Goal: Information Seeking & Learning: Learn about a topic

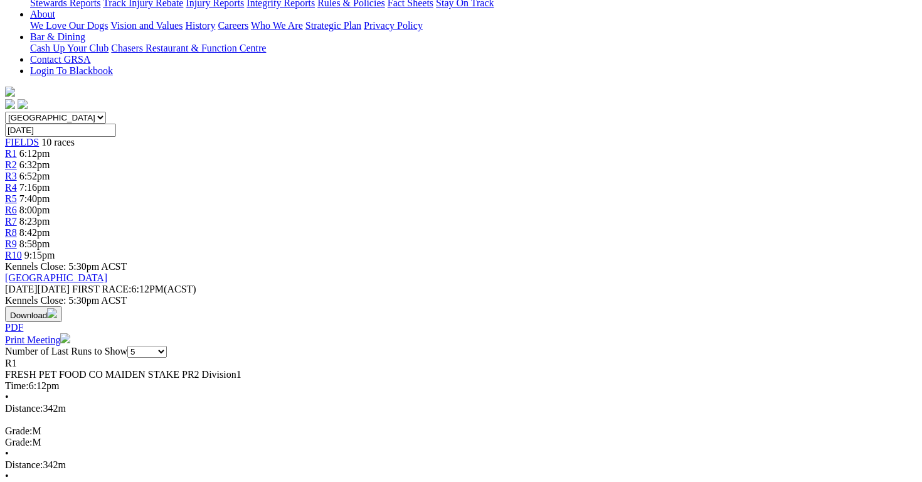
scroll to position [297, 0]
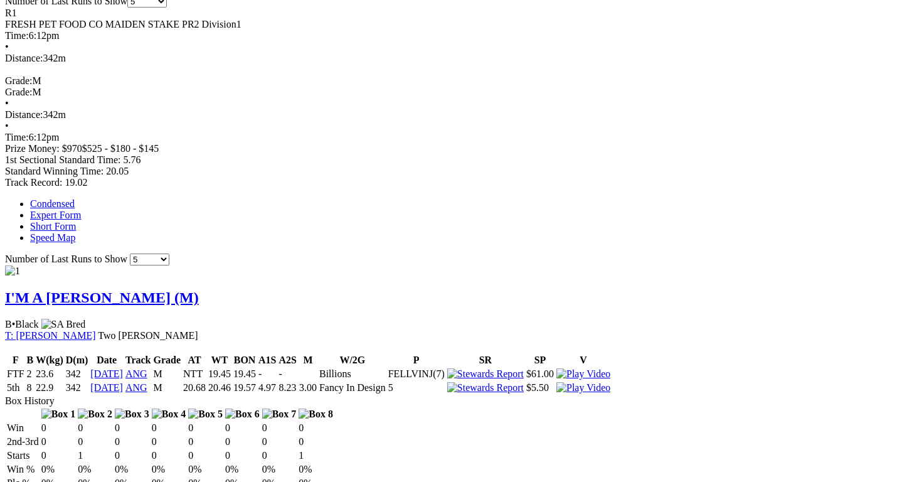
scroll to position [840, 0]
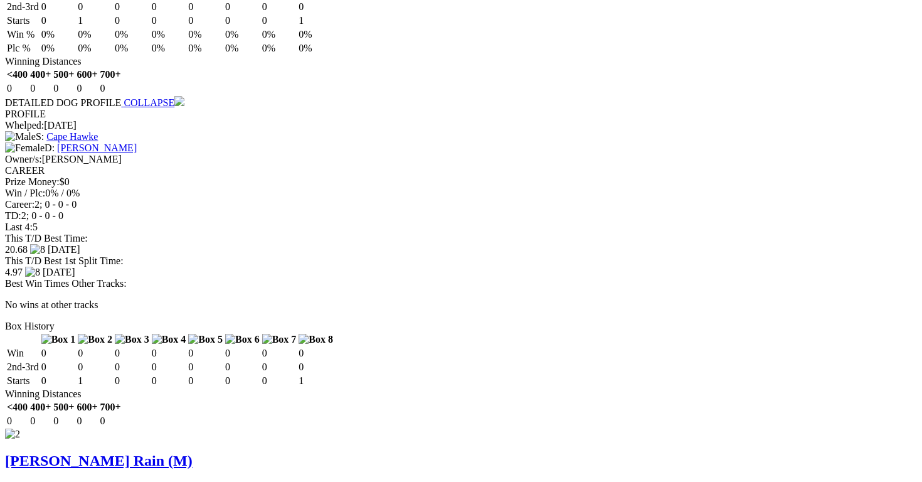
scroll to position [1081, 0]
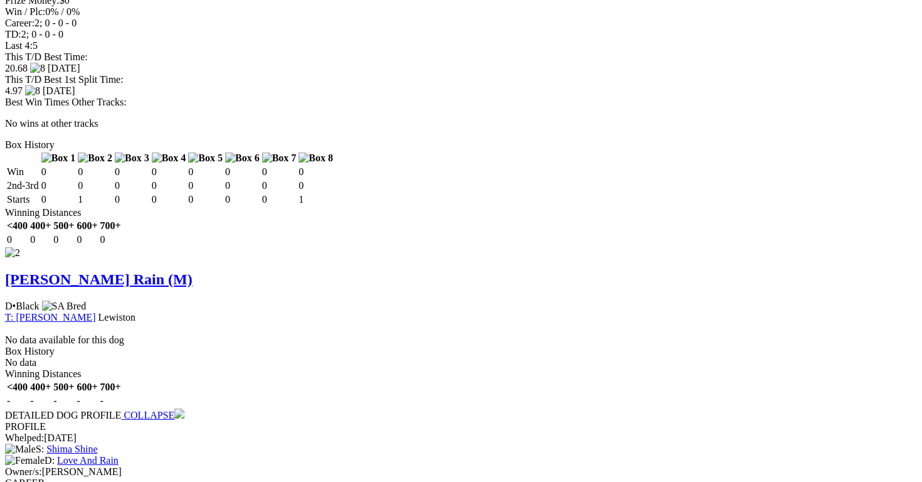
scroll to position [1264, 0]
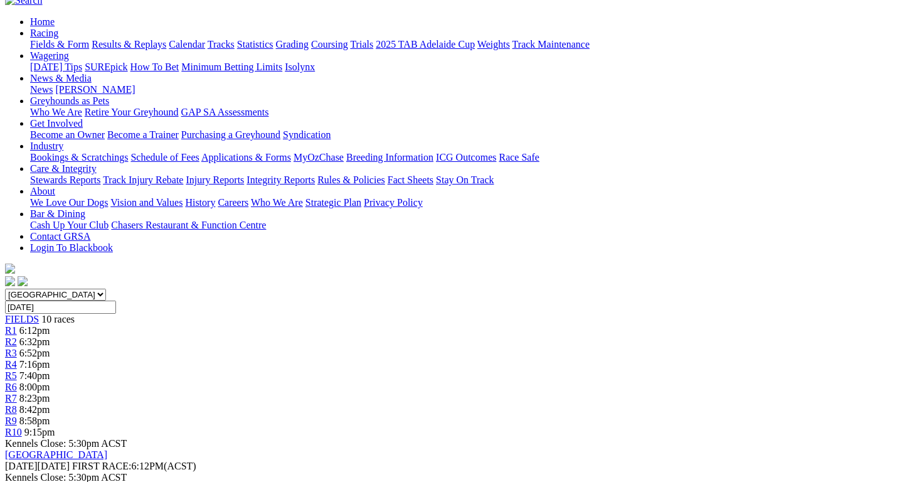
scroll to position [0, 0]
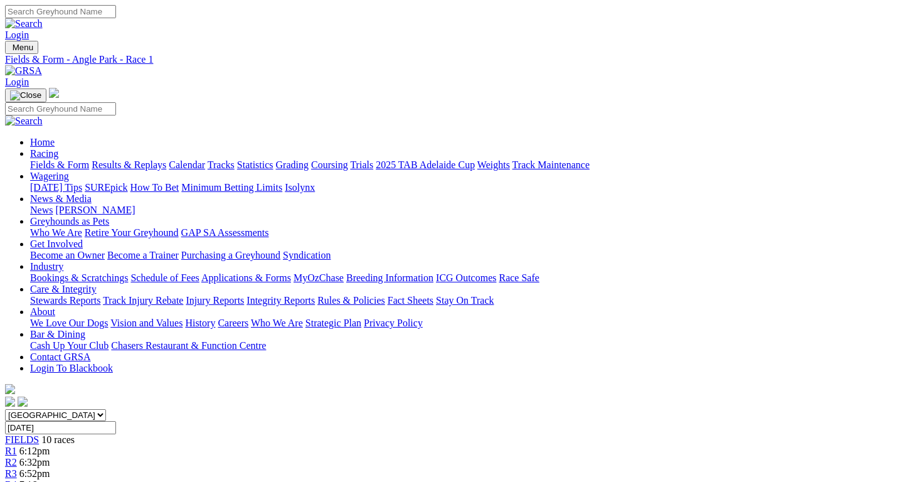
click at [17, 457] on span "R2" at bounding box center [11, 462] width 12 height 11
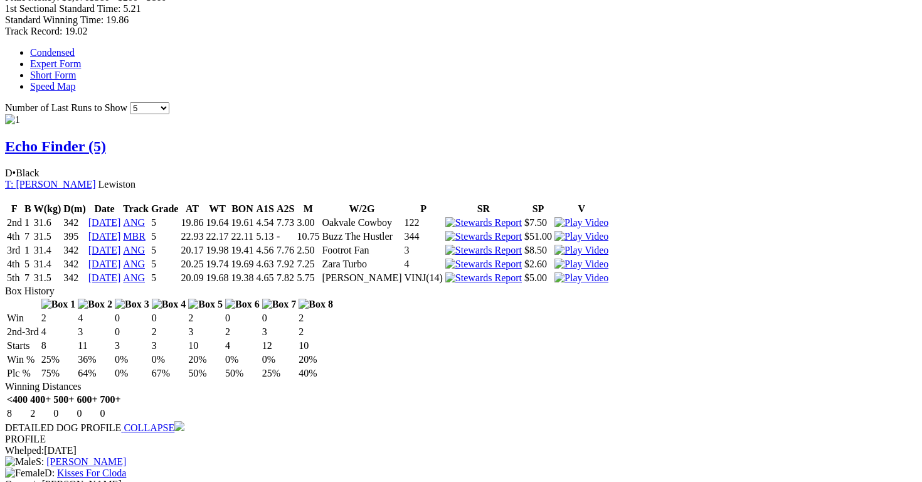
scroll to position [797, 0]
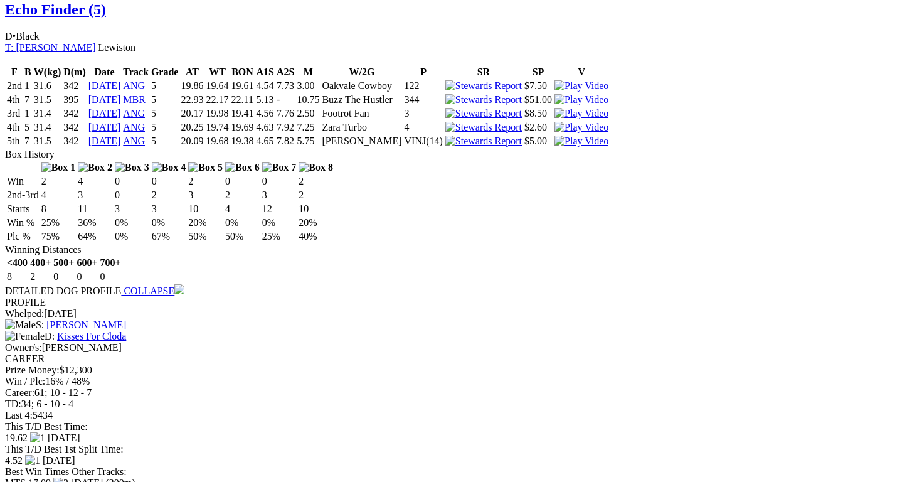
scroll to position [958, 0]
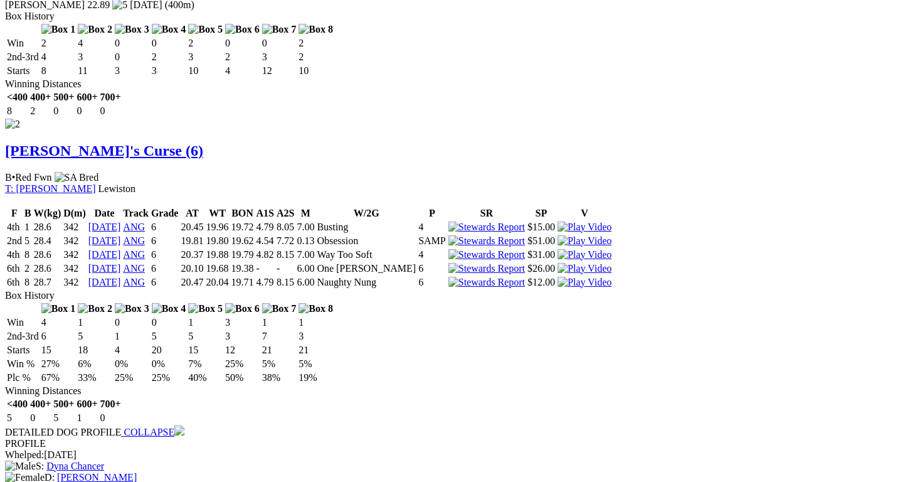
scroll to position [1432, 3]
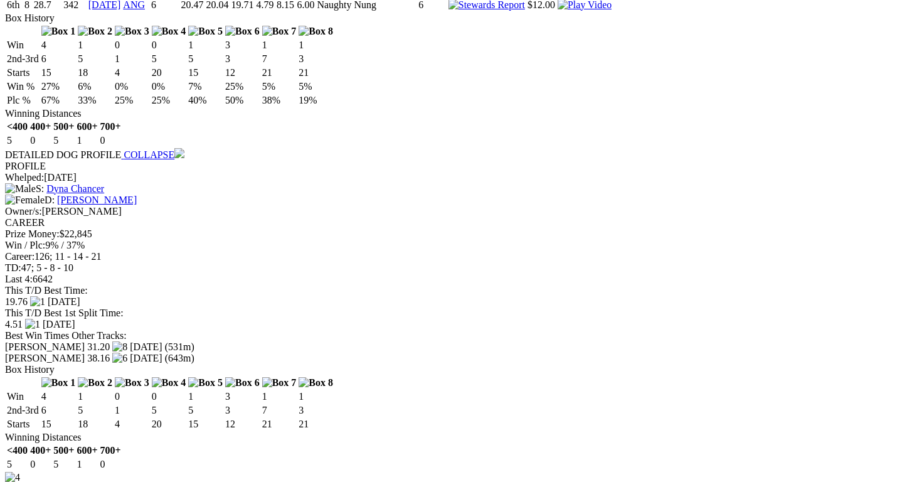
scroll to position [1703, 3]
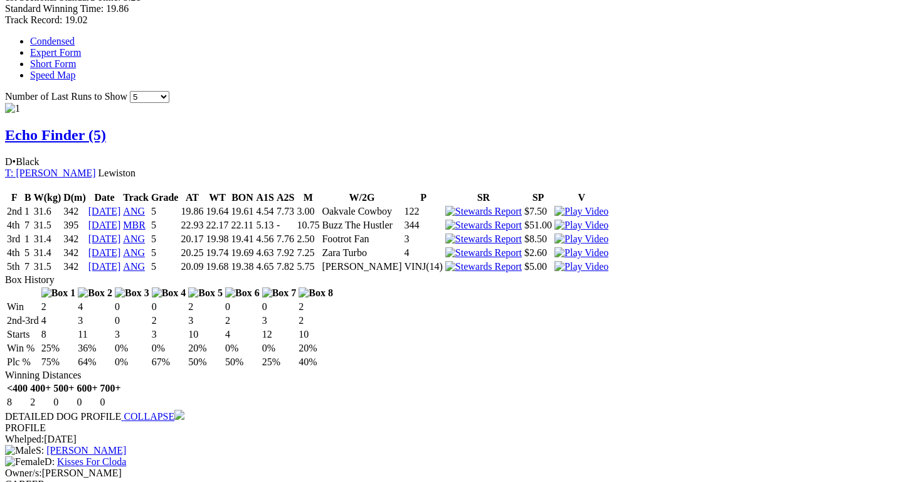
scroll to position [788, 0]
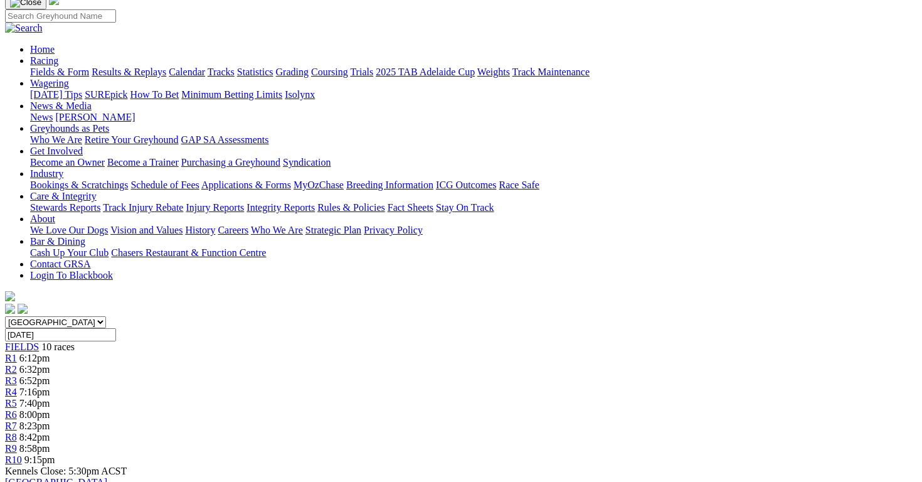
scroll to position [0, 0]
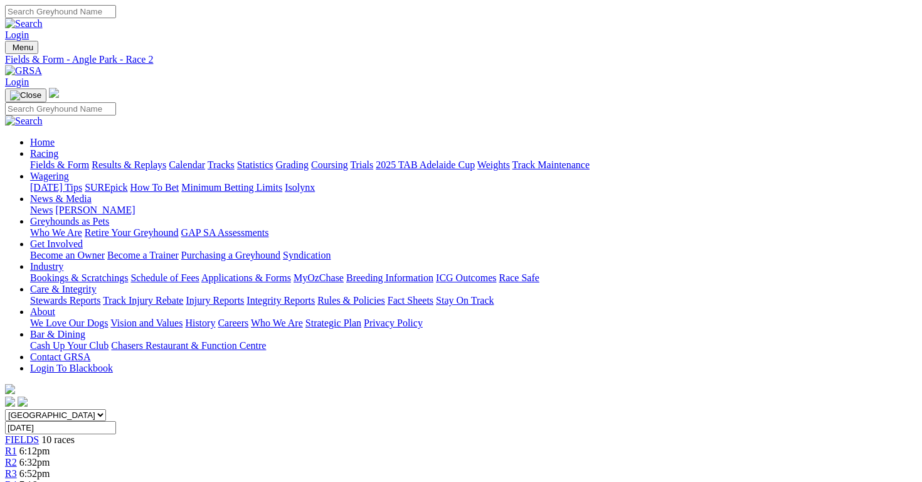
click at [17, 468] on span "R3" at bounding box center [11, 473] width 12 height 11
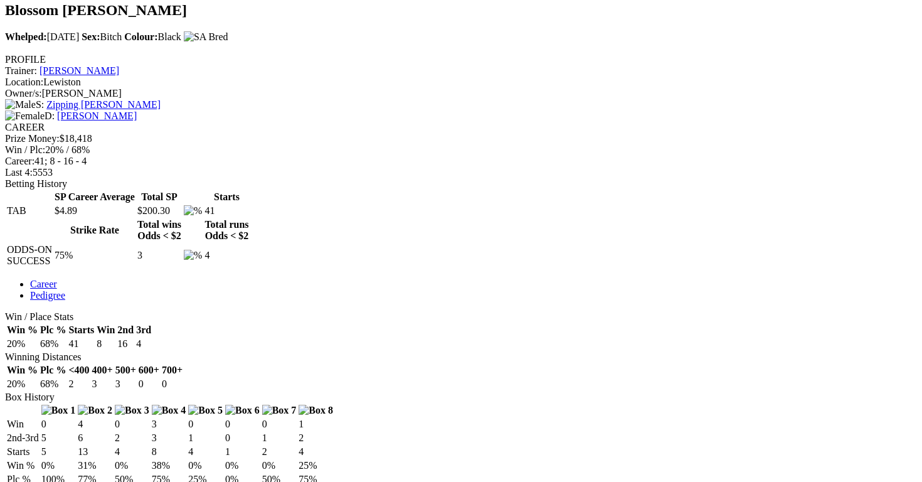
scroll to position [434, 0]
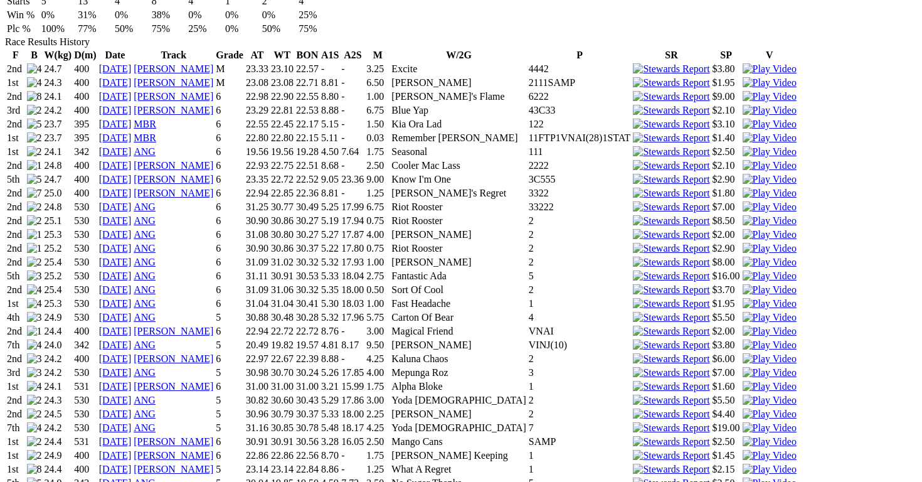
scroll to position [880, 1]
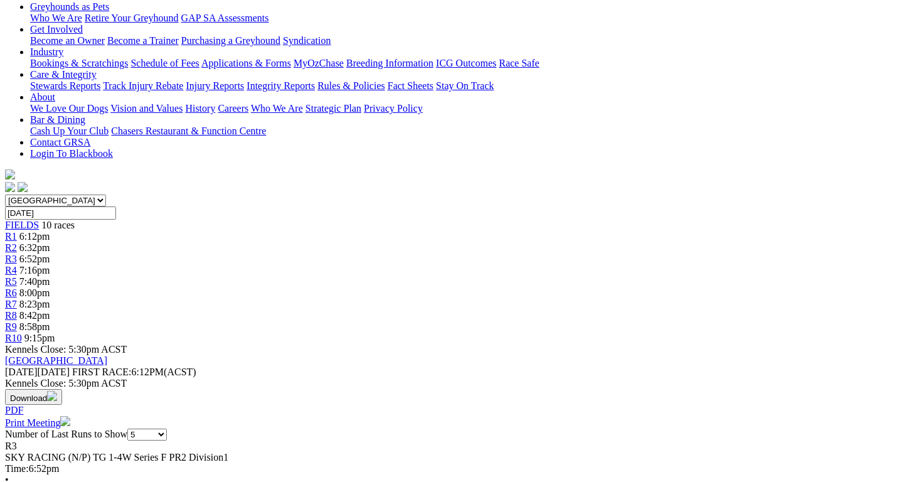
scroll to position [311, 0]
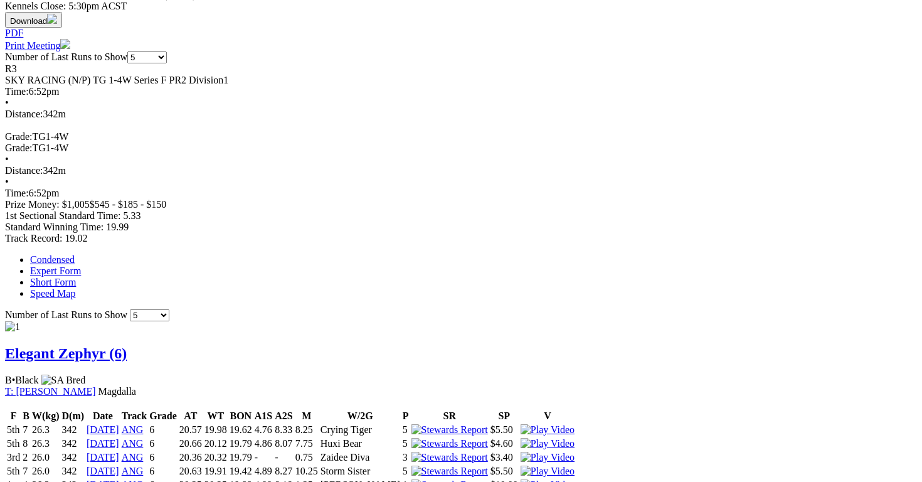
scroll to position [590, 0]
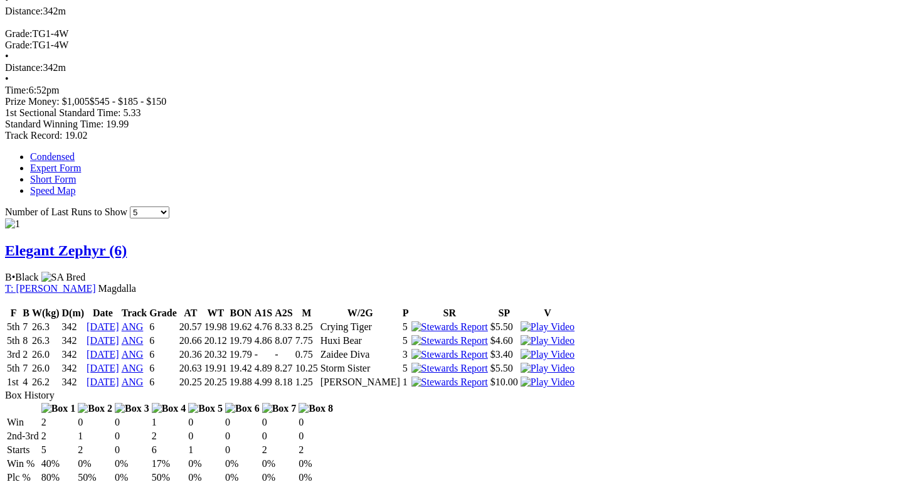
scroll to position [697, 0]
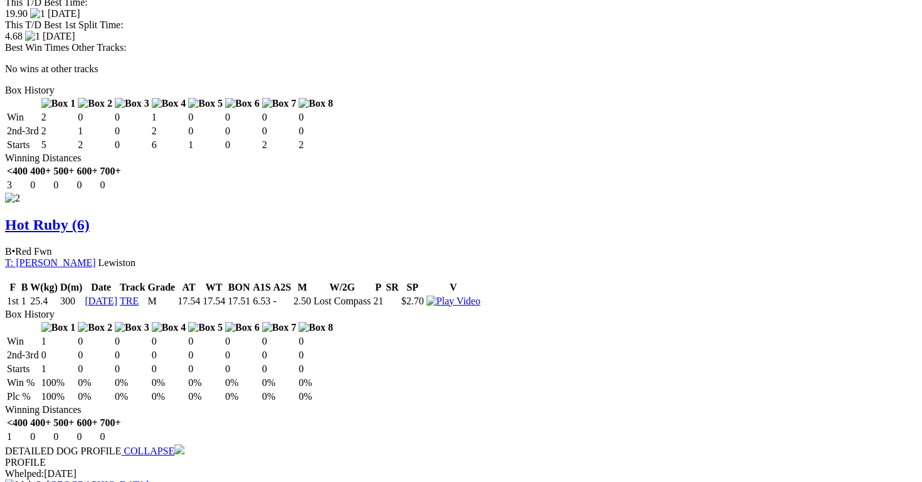
scroll to position [1399, 0]
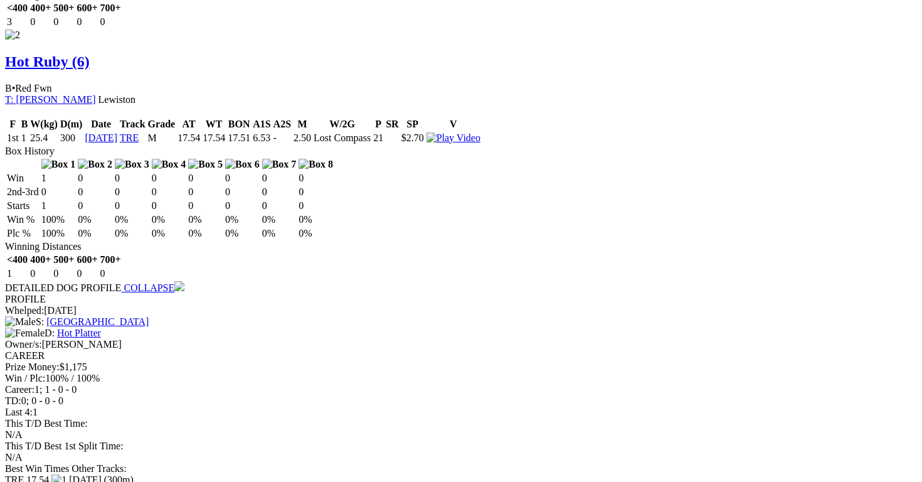
scroll to position [1523, 0]
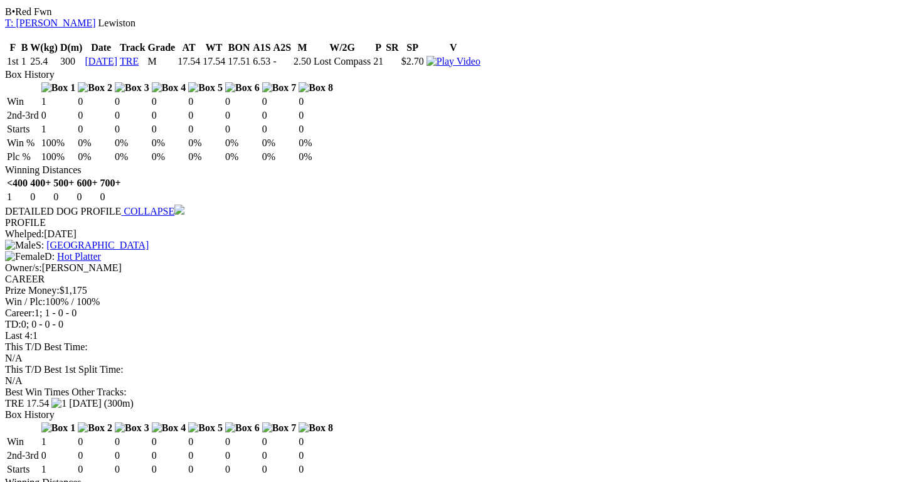
scroll to position [1600, 0]
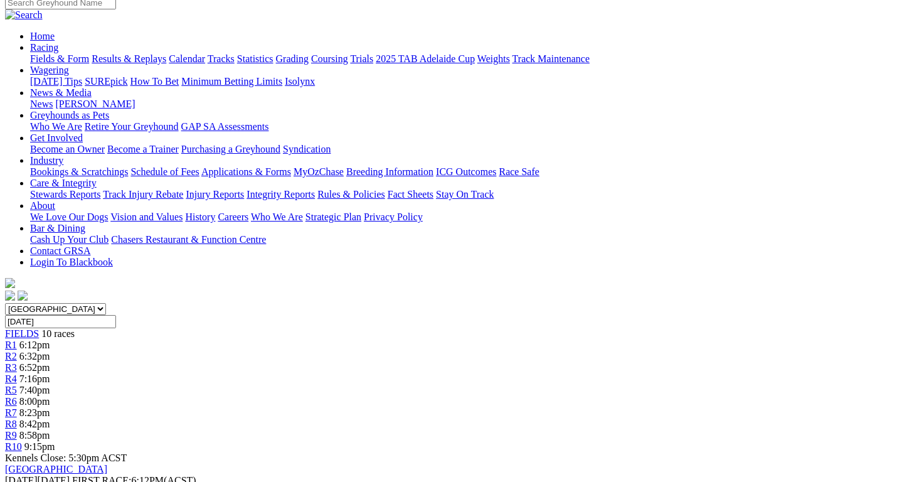
scroll to position [2, 0]
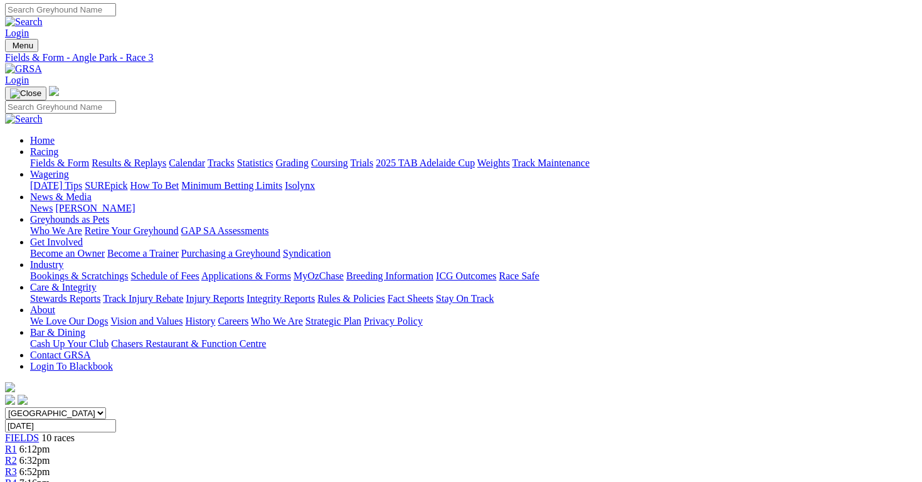
click at [50, 477] on span "7:16pm" at bounding box center [34, 482] width 31 height 11
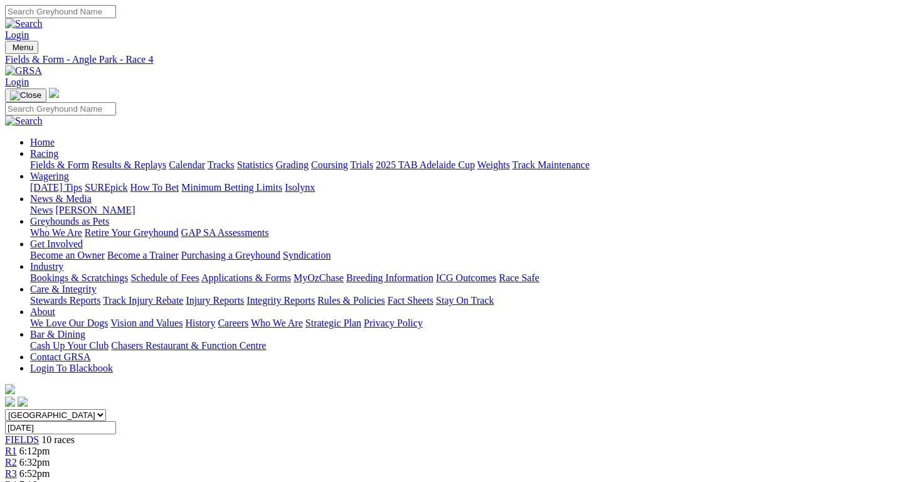
scroll to position [361, 0]
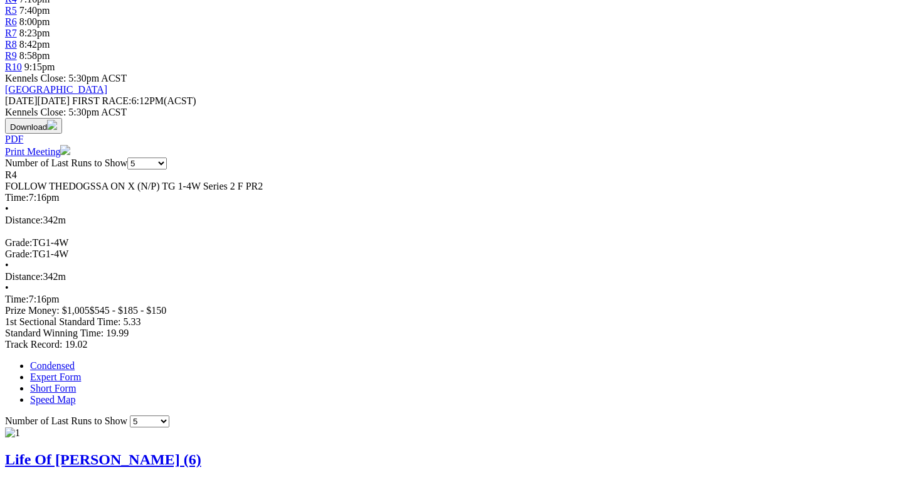
scroll to position [501, 0]
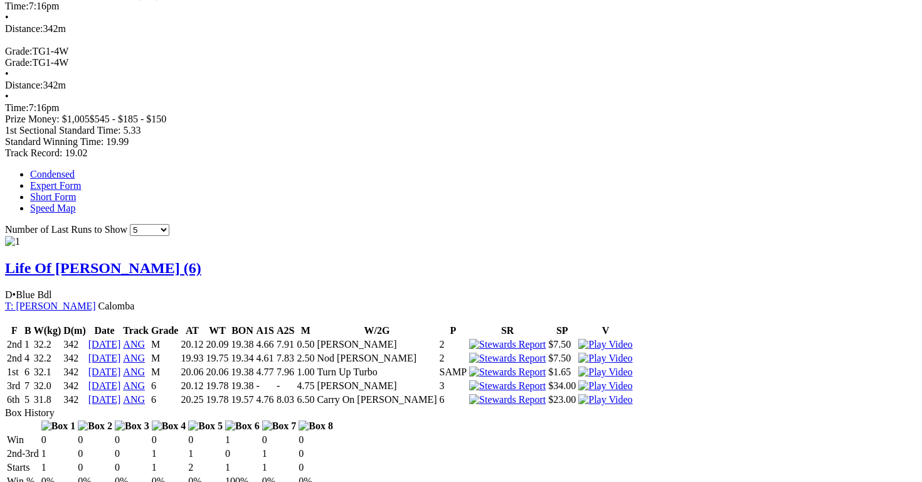
scroll to position [676, 0]
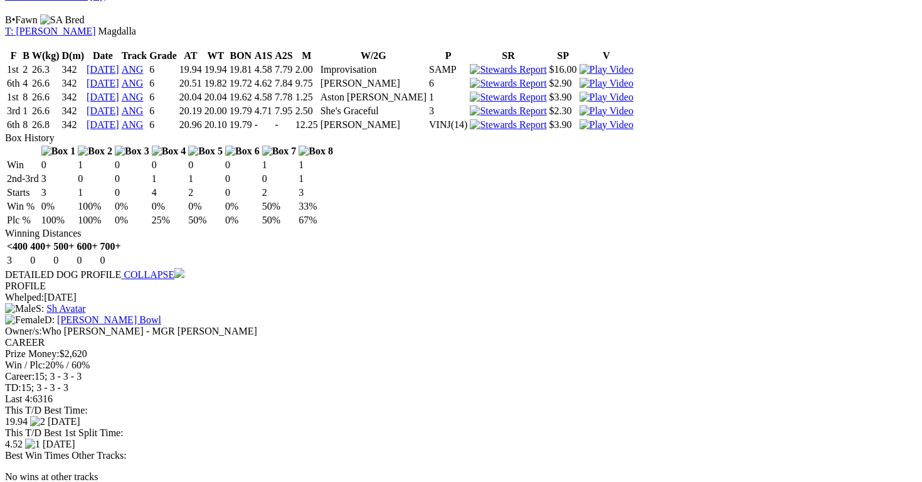
scroll to position [1592, 0]
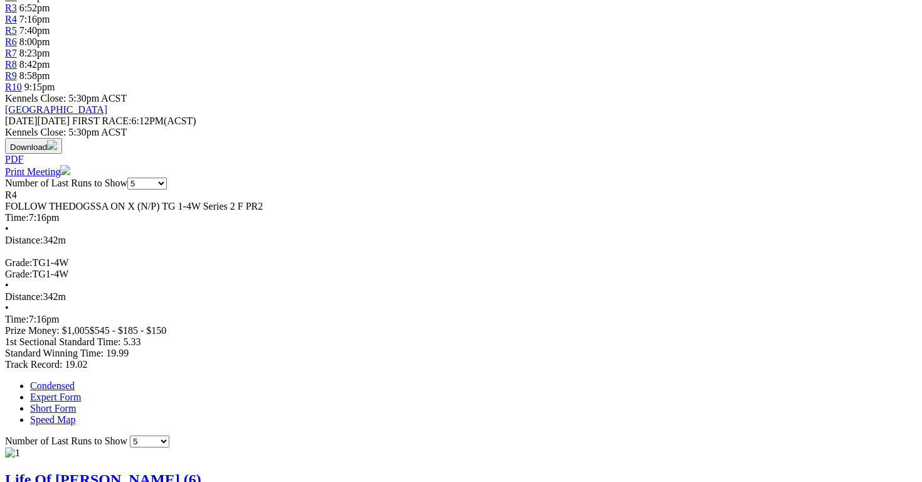
scroll to position [0, 0]
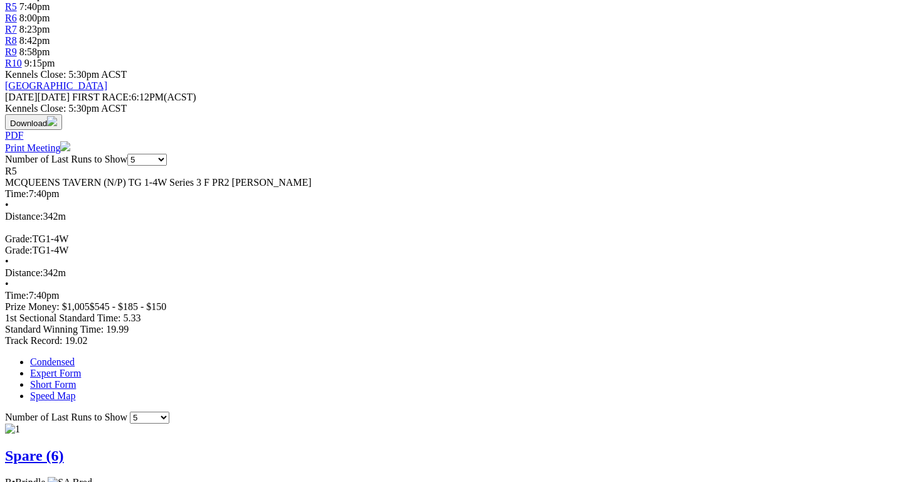
scroll to position [490, 0]
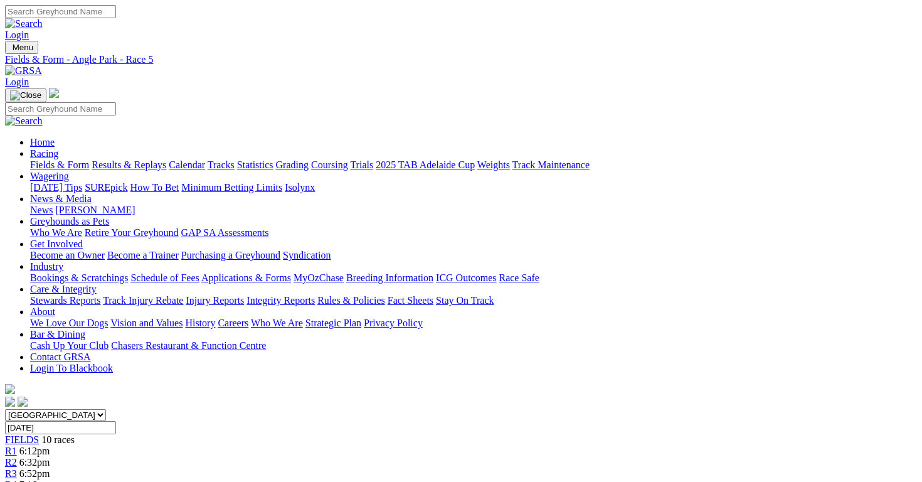
scroll to position [688, 0]
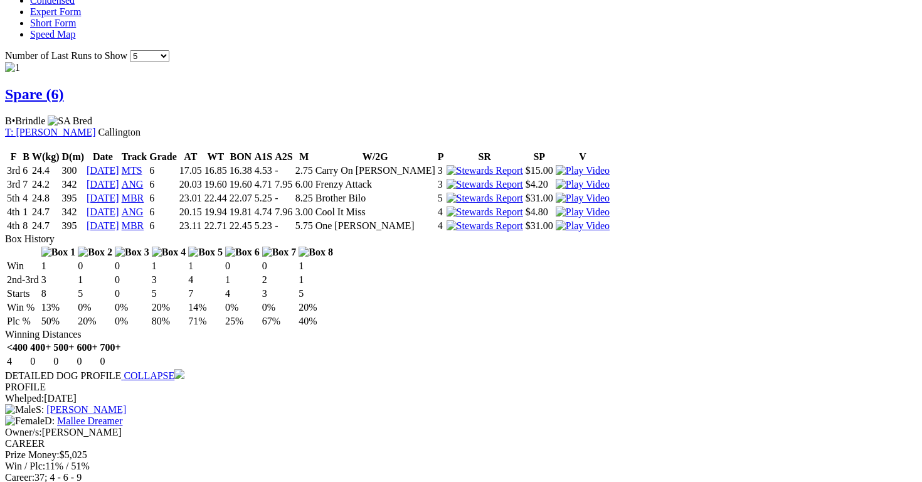
scroll to position [880, 0]
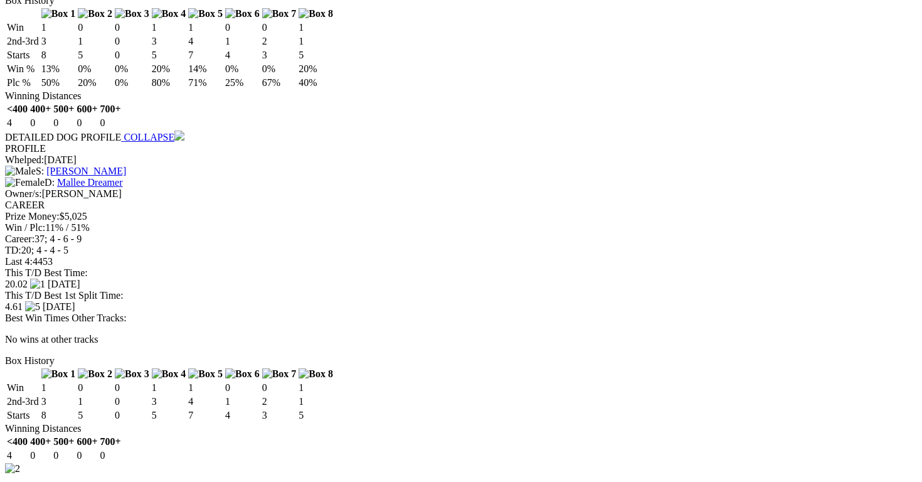
scroll to position [1130, 0]
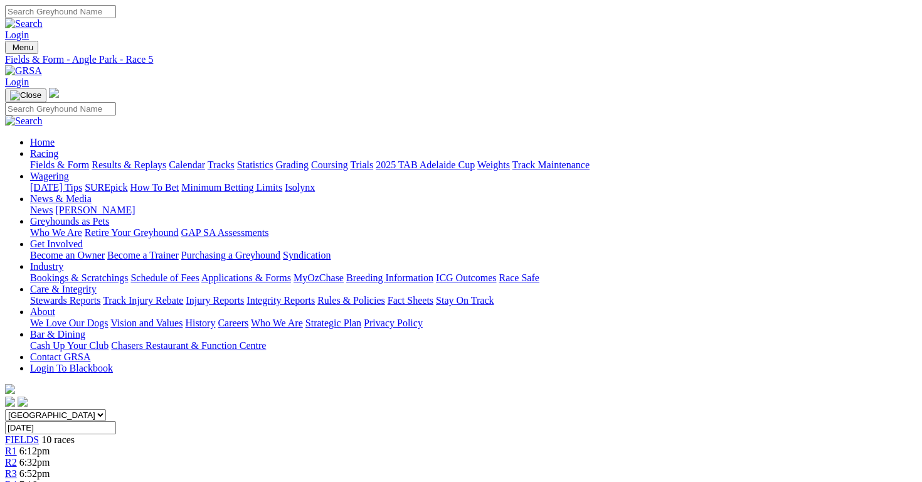
scroll to position [1099, 0]
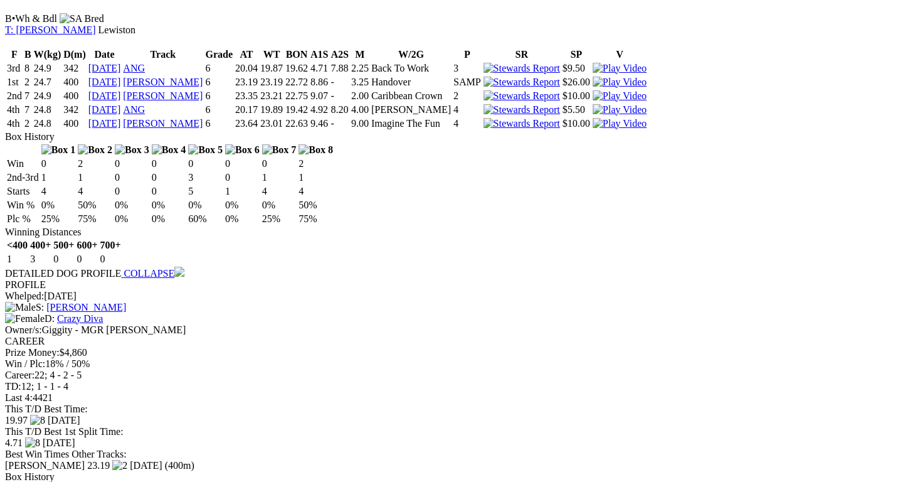
scroll to position [1604, 0]
